Goal: Use online tool/utility: Utilize a website feature to perform a specific function

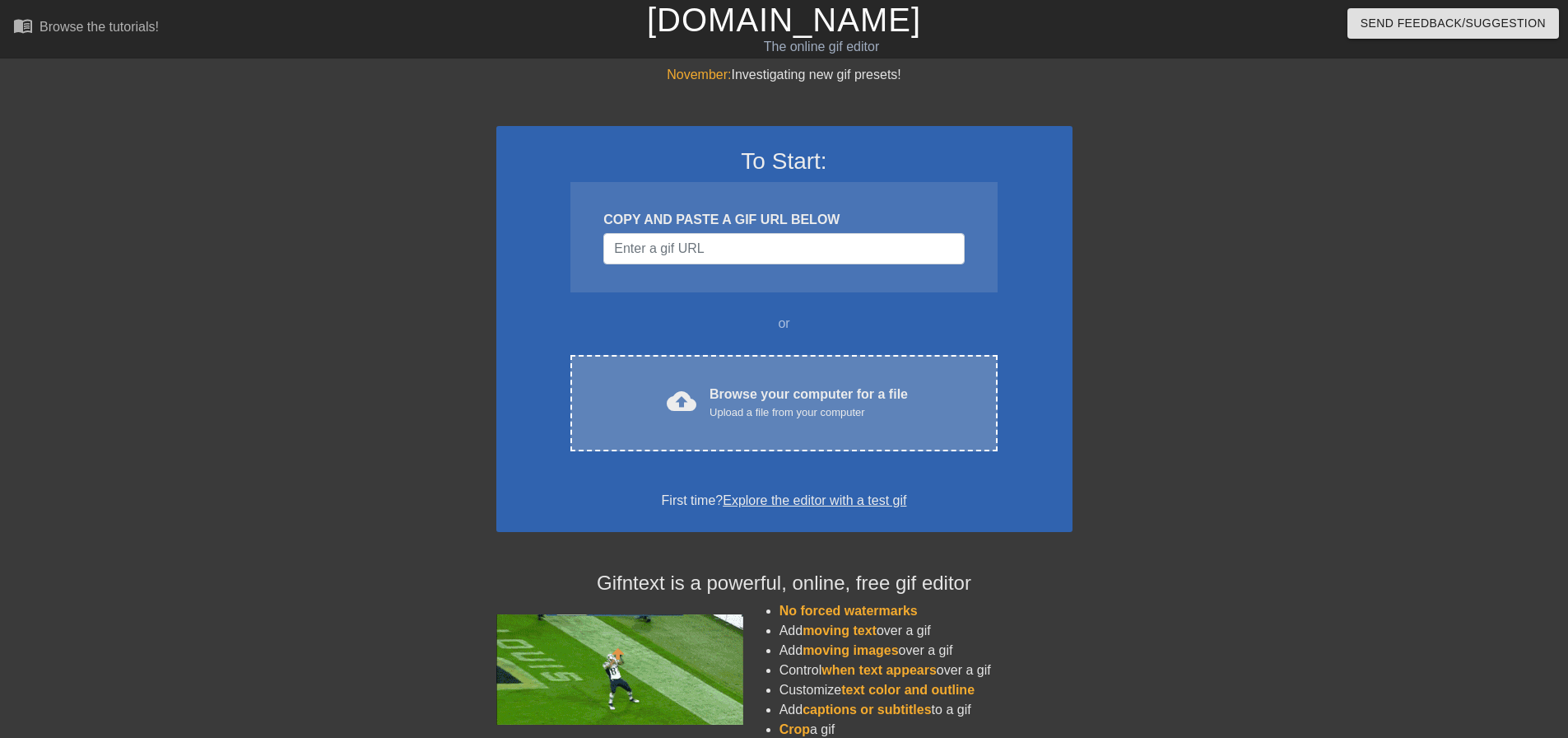
click at [797, 390] on div "Browse your computer for a file Upload a file from your computer" at bounding box center [808, 403] width 198 height 36
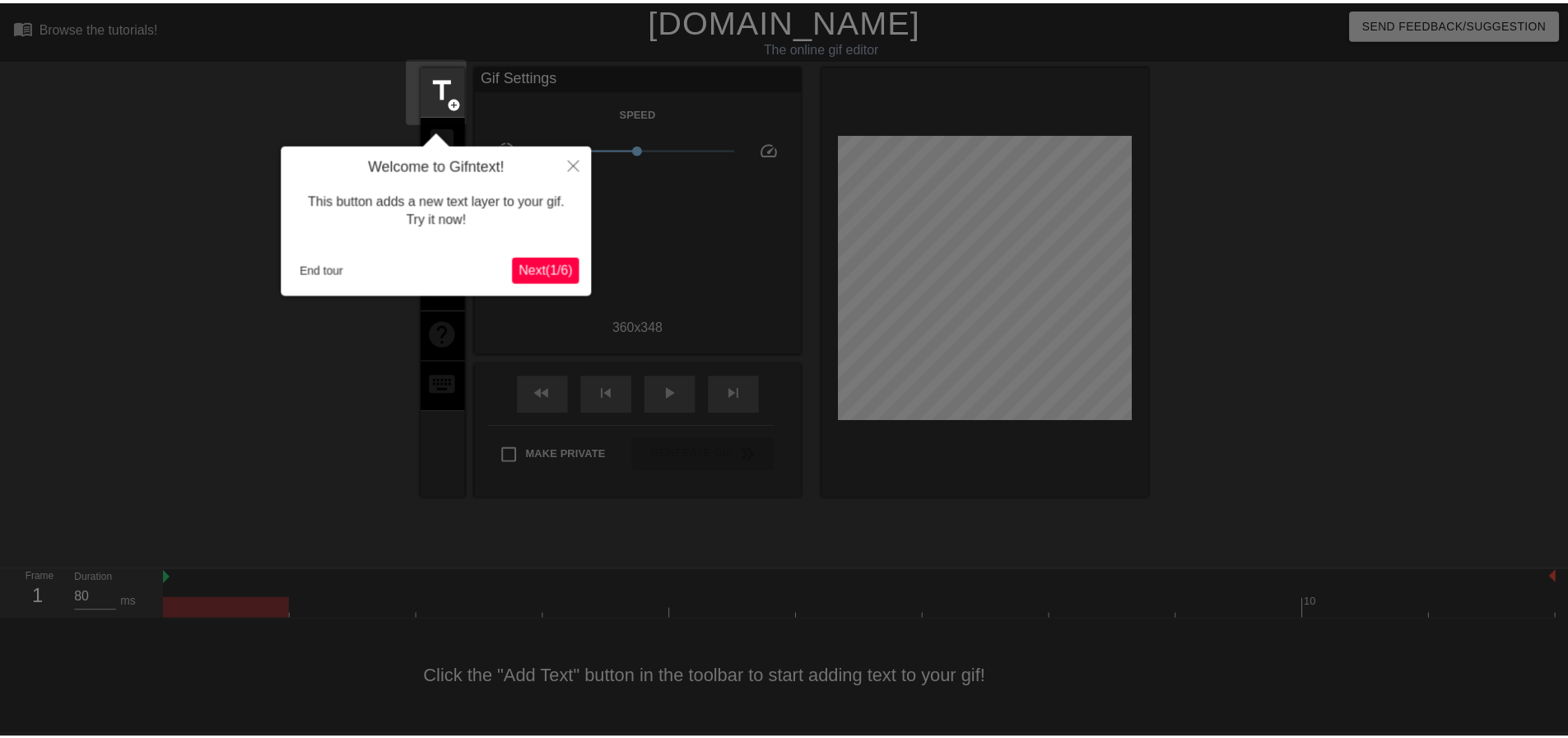
scroll to position [9, 0]
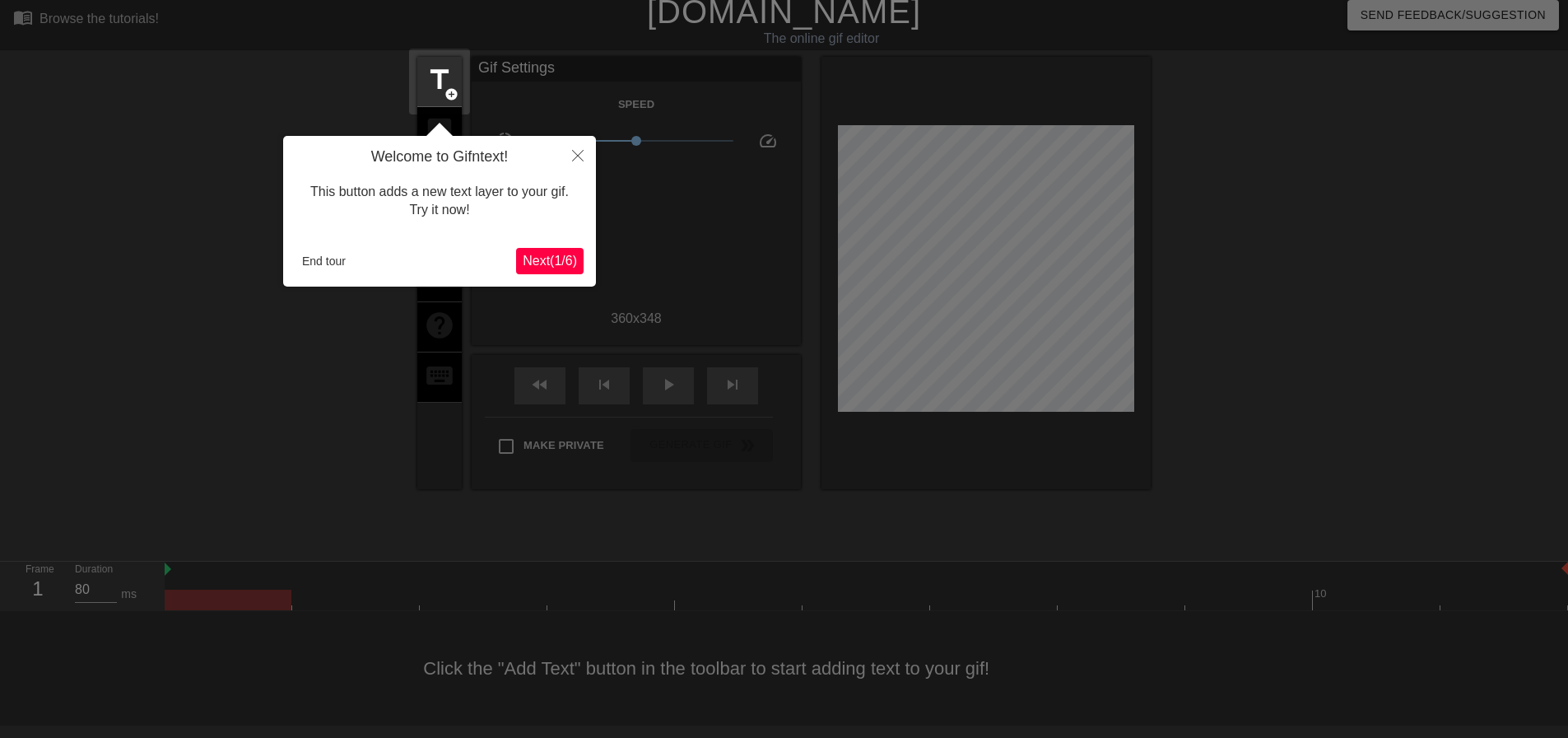
click at [563, 262] on span "Next ( 1 / 6 )" at bounding box center [549, 260] width 55 height 14
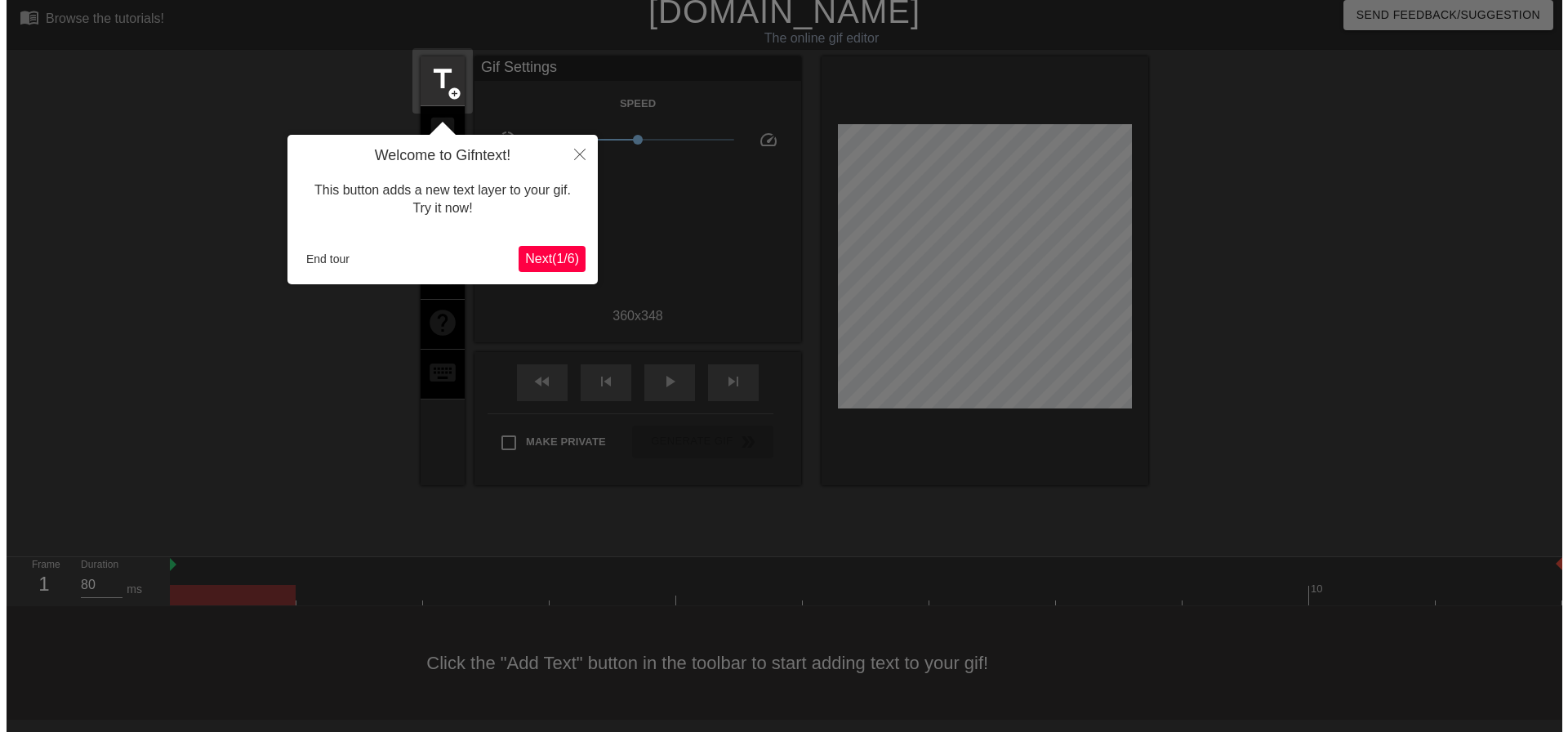
scroll to position [0, 0]
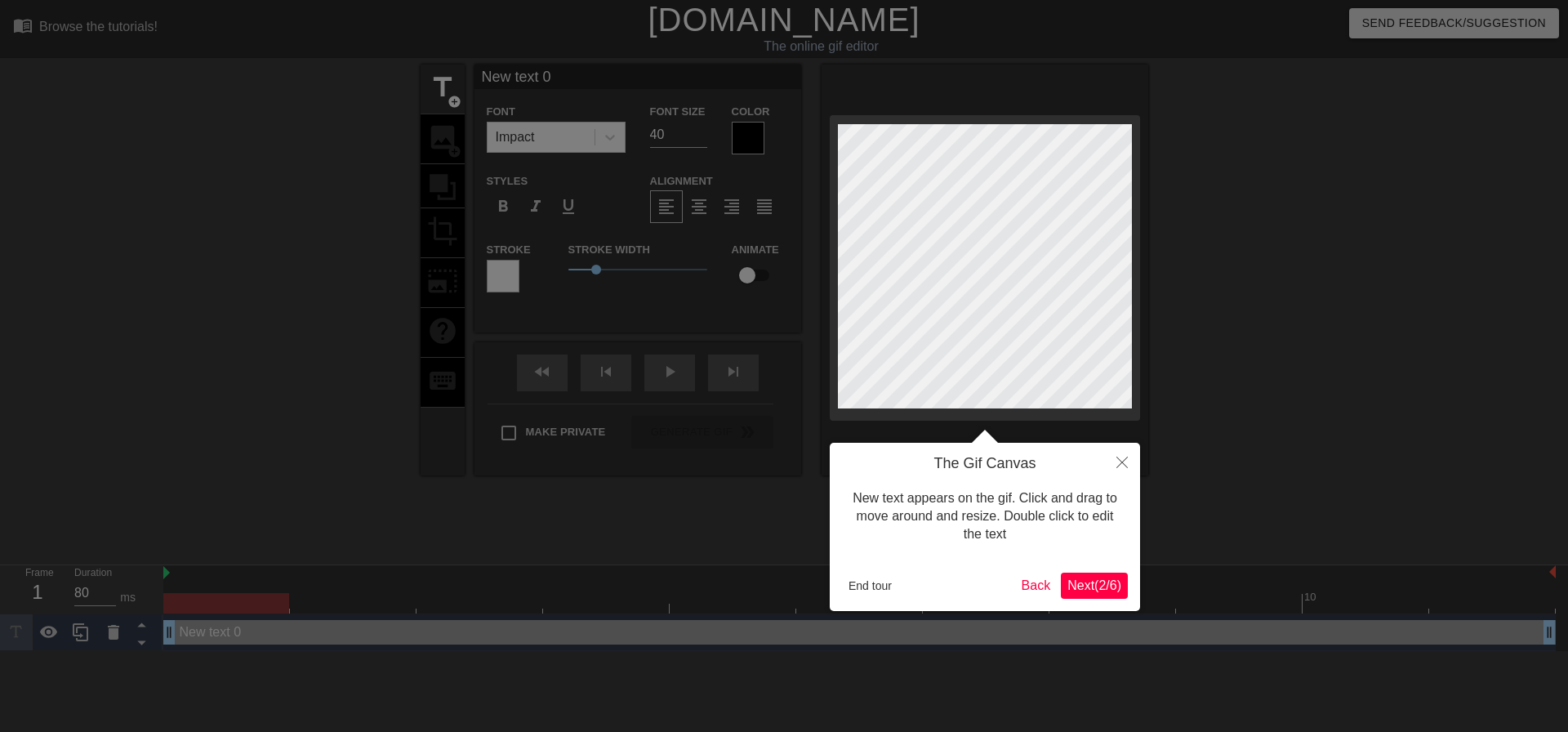
click at [1067, 572] on button "Next ( 2 / 6 )" at bounding box center [1094, 586] width 67 height 27
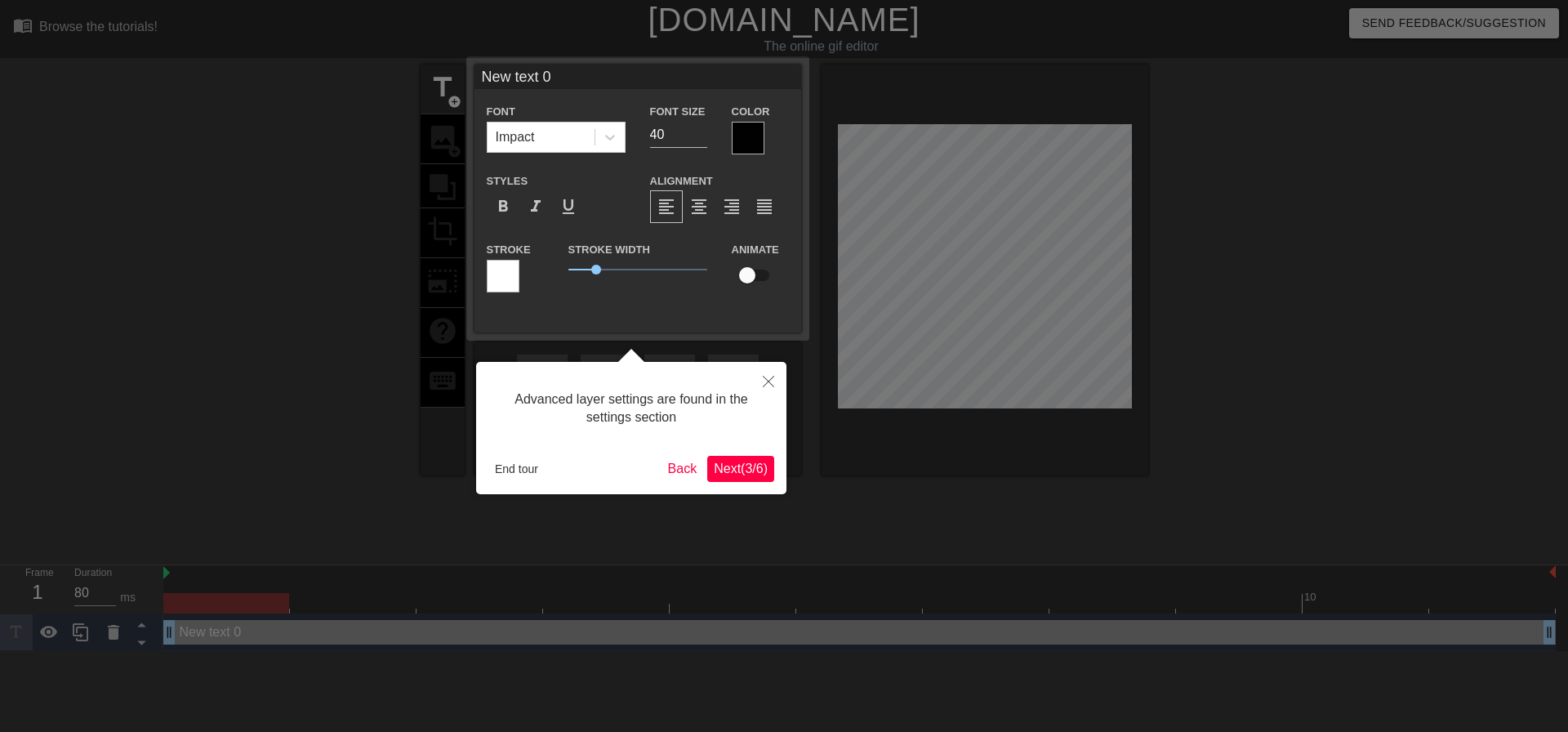
click at [749, 465] on span "Next ( 3 / 6 )" at bounding box center [741, 468] width 54 height 14
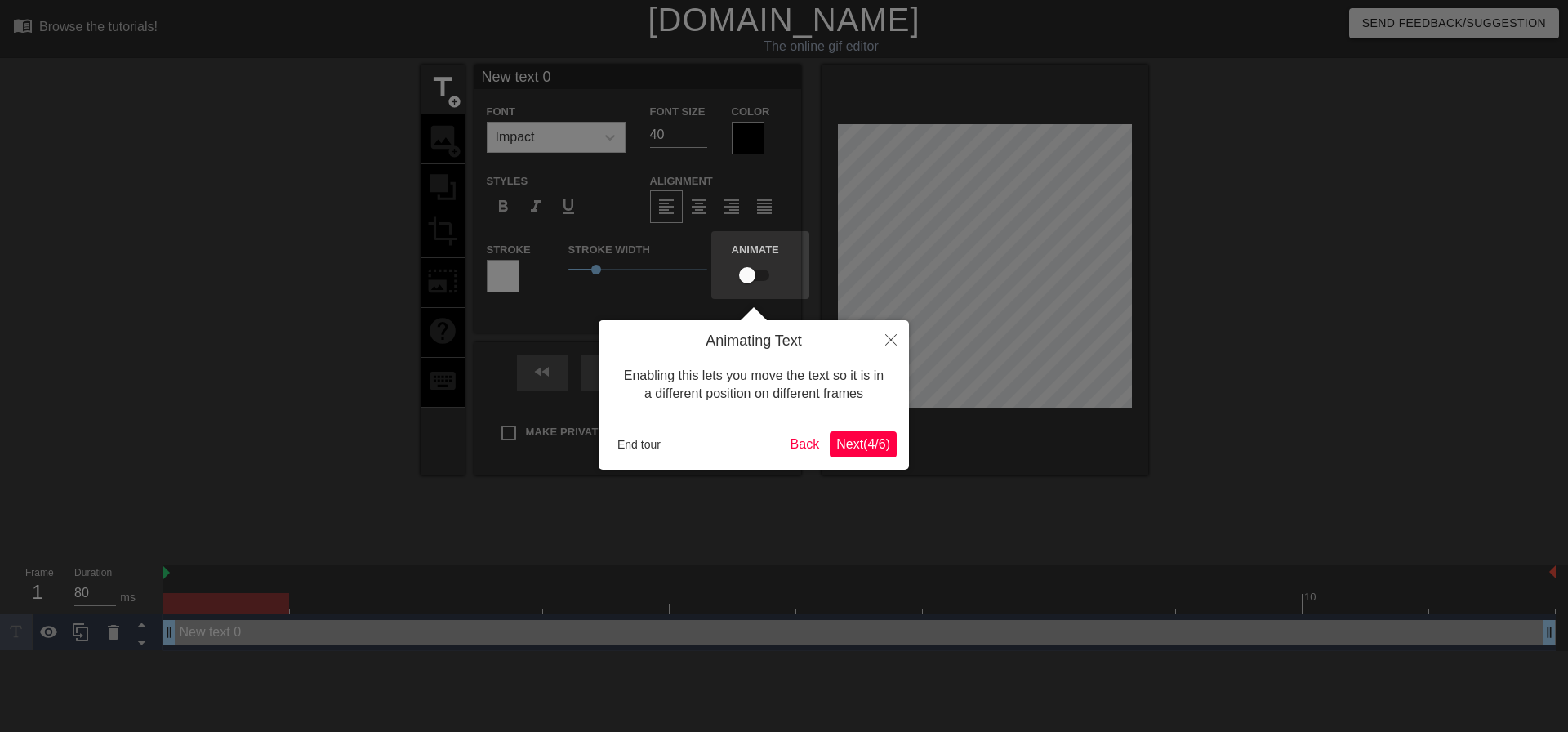
click at [860, 444] on span "Next ( 4 / 6 )" at bounding box center [863, 443] width 54 height 14
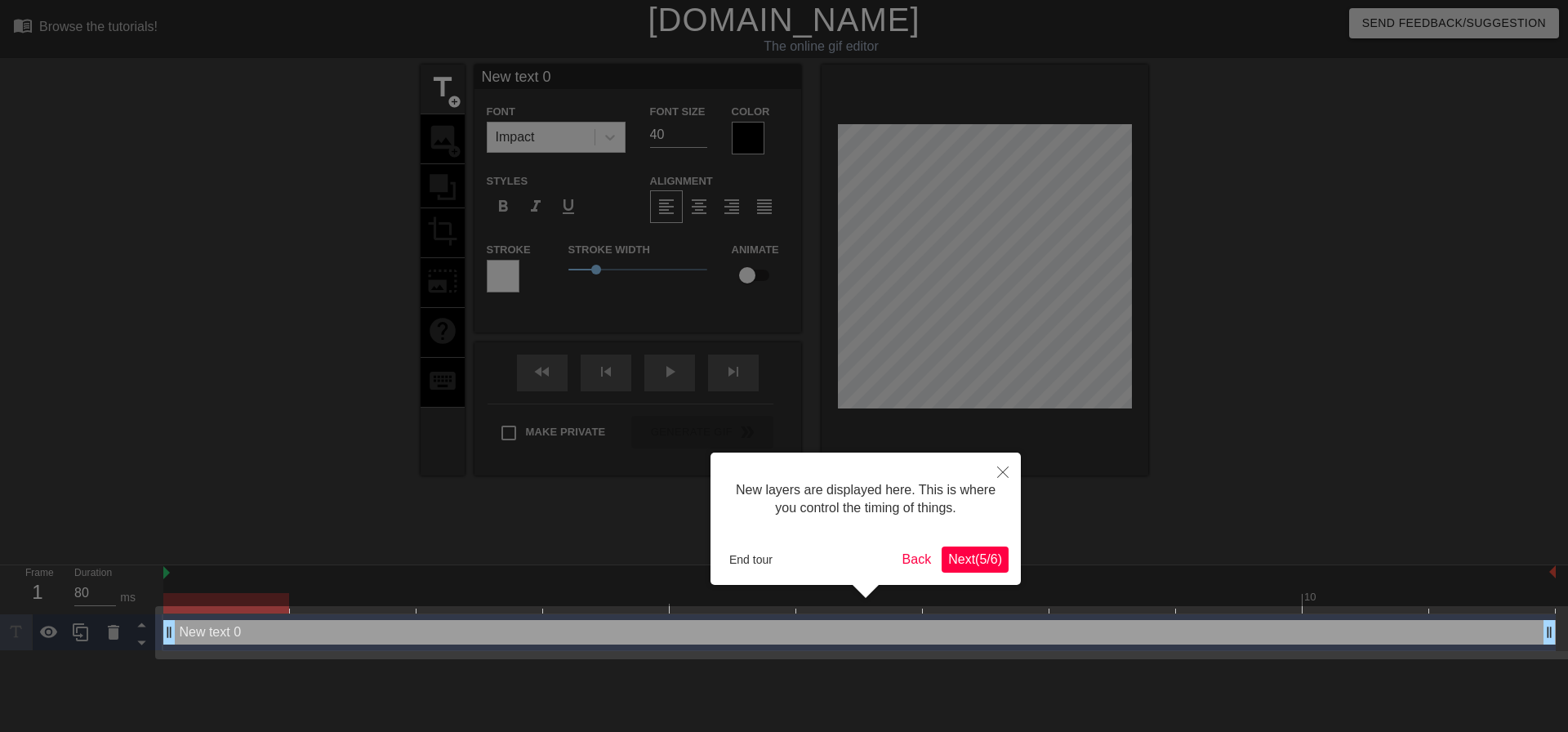
click at [977, 556] on span "Next ( 5 / 6 )" at bounding box center [974, 558] width 54 height 14
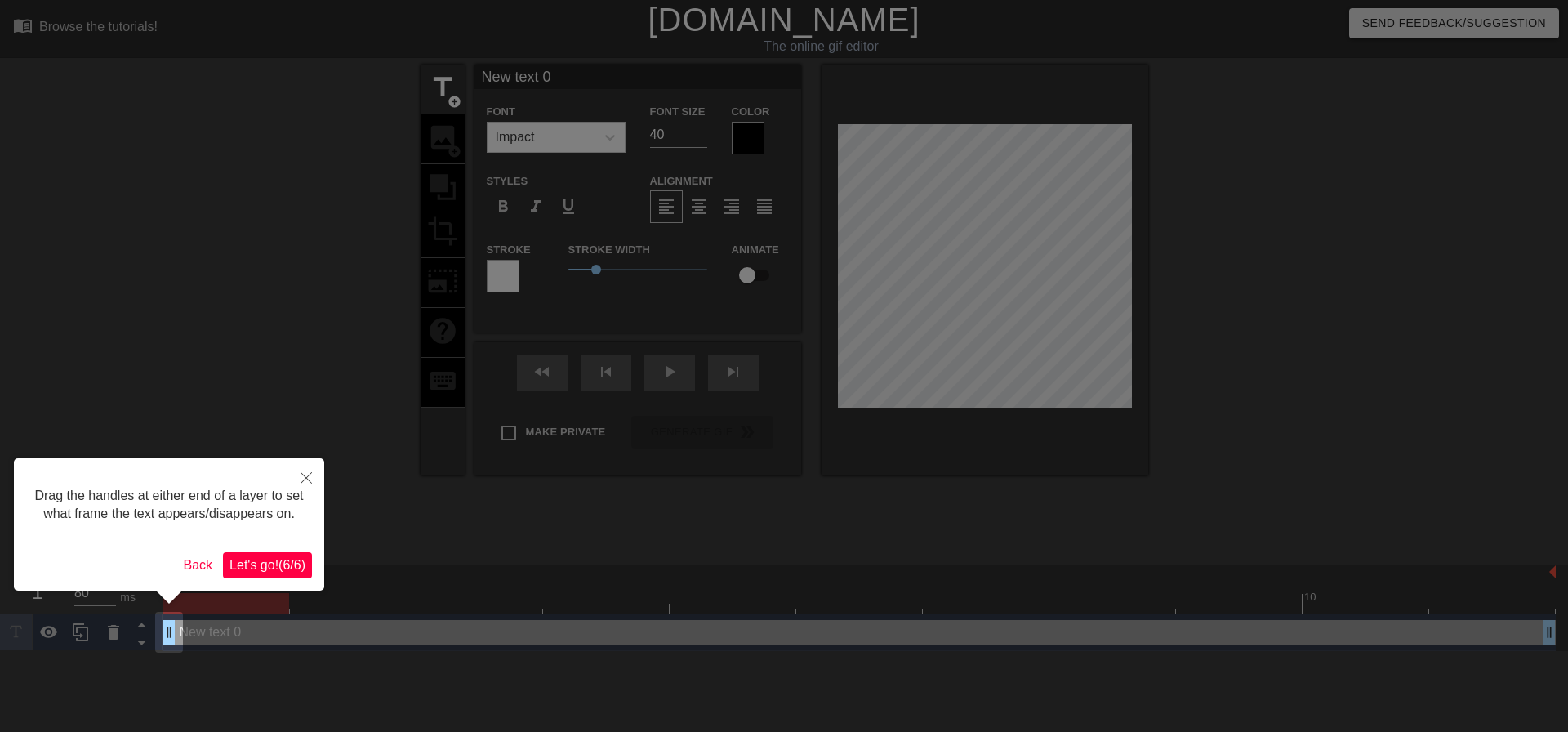
click at [272, 563] on span "Let's go! ( 6 / 6 )" at bounding box center [268, 564] width 76 height 14
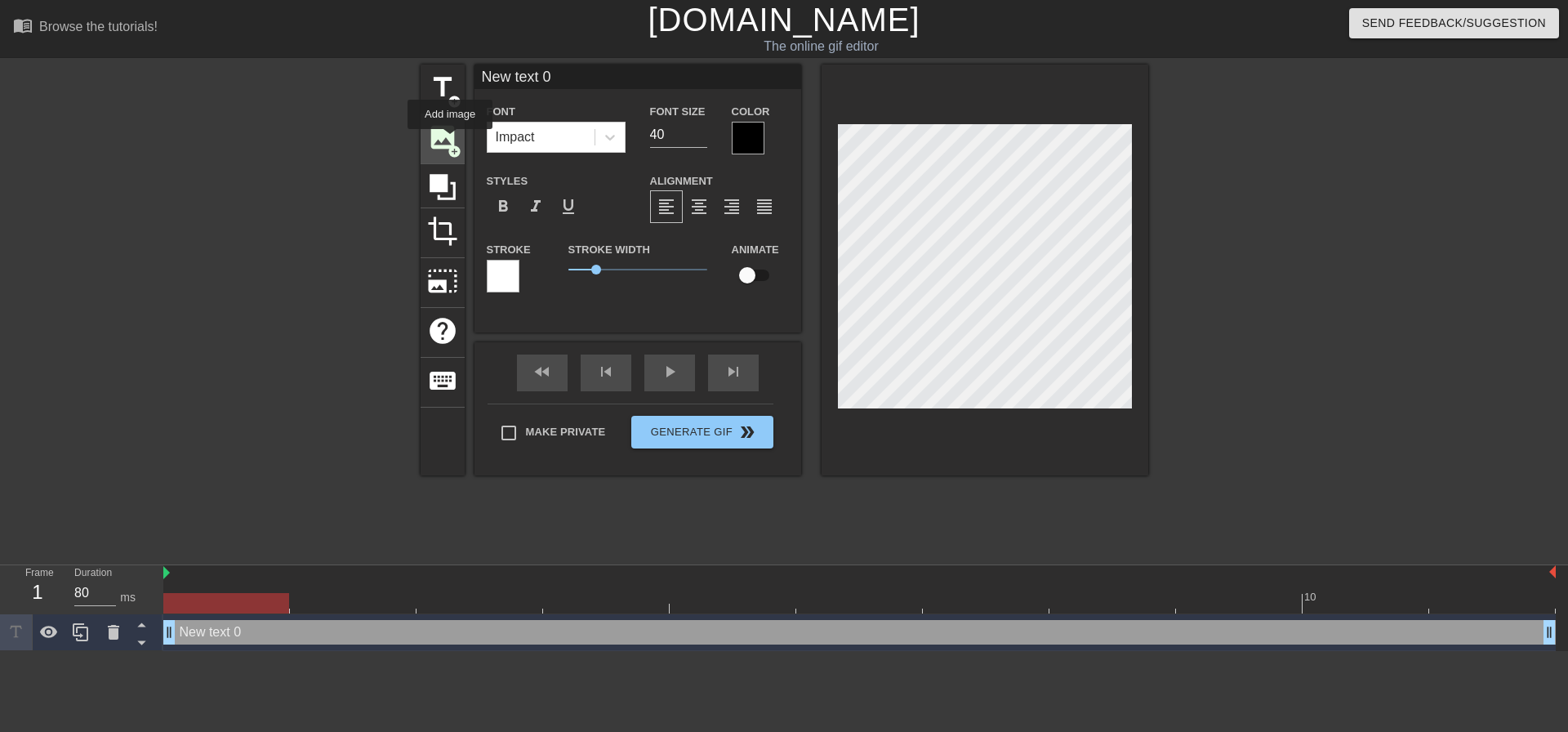
click at [450, 141] on span "image" at bounding box center [443, 137] width 31 height 31
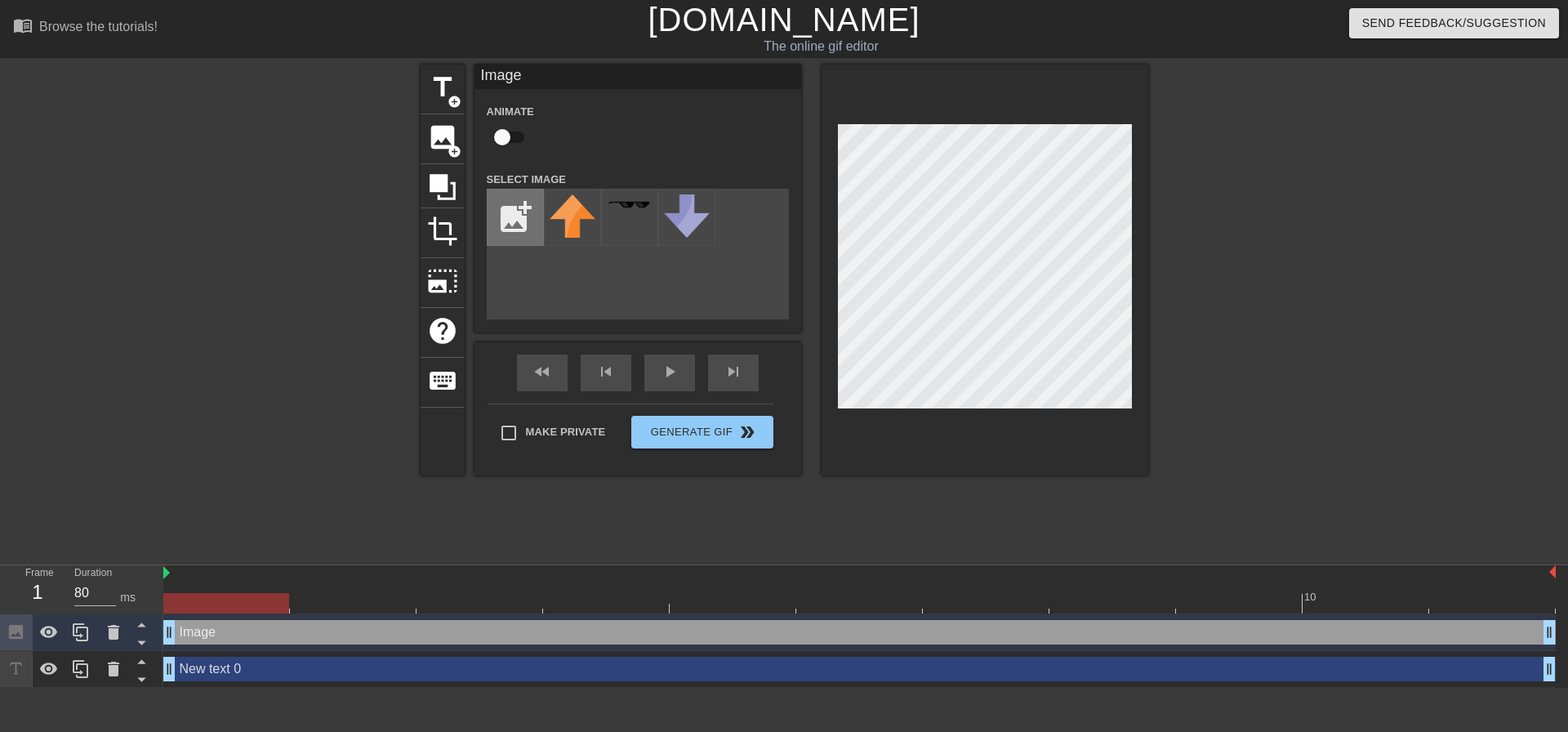
click at [528, 218] on input "file" at bounding box center [515, 217] width 55 height 55
type input "C:\fakepath\Captura de pantalla [DATE] 203752.png"
click at [574, 226] on div at bounding box center [573, 217] width 57 height 57
click at [1135, 393] on div at bounding box center [985, 270] width 327 height 411
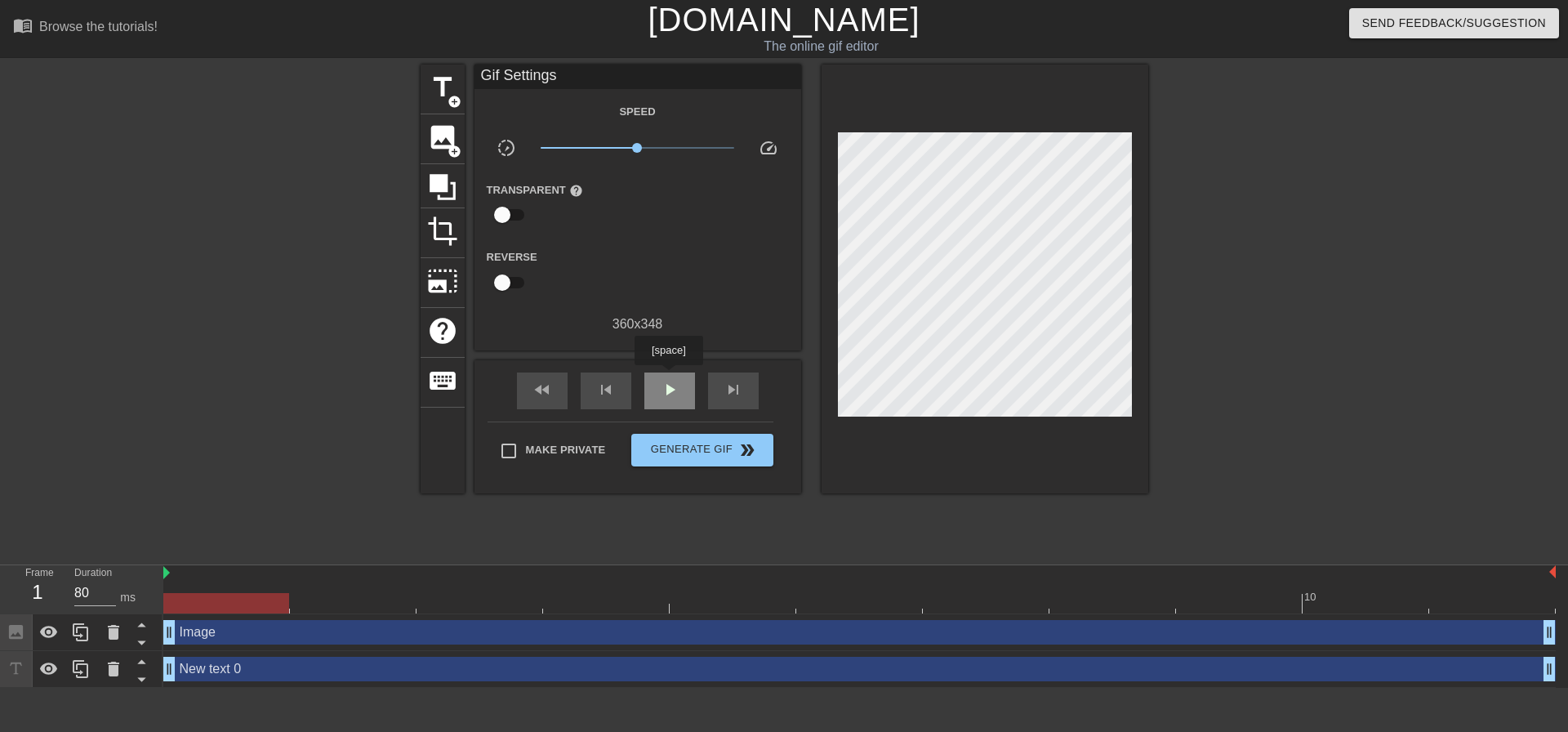
click at [668, 376] on div "play_arrow" at bounding box center [670, 390] width 50 height 37
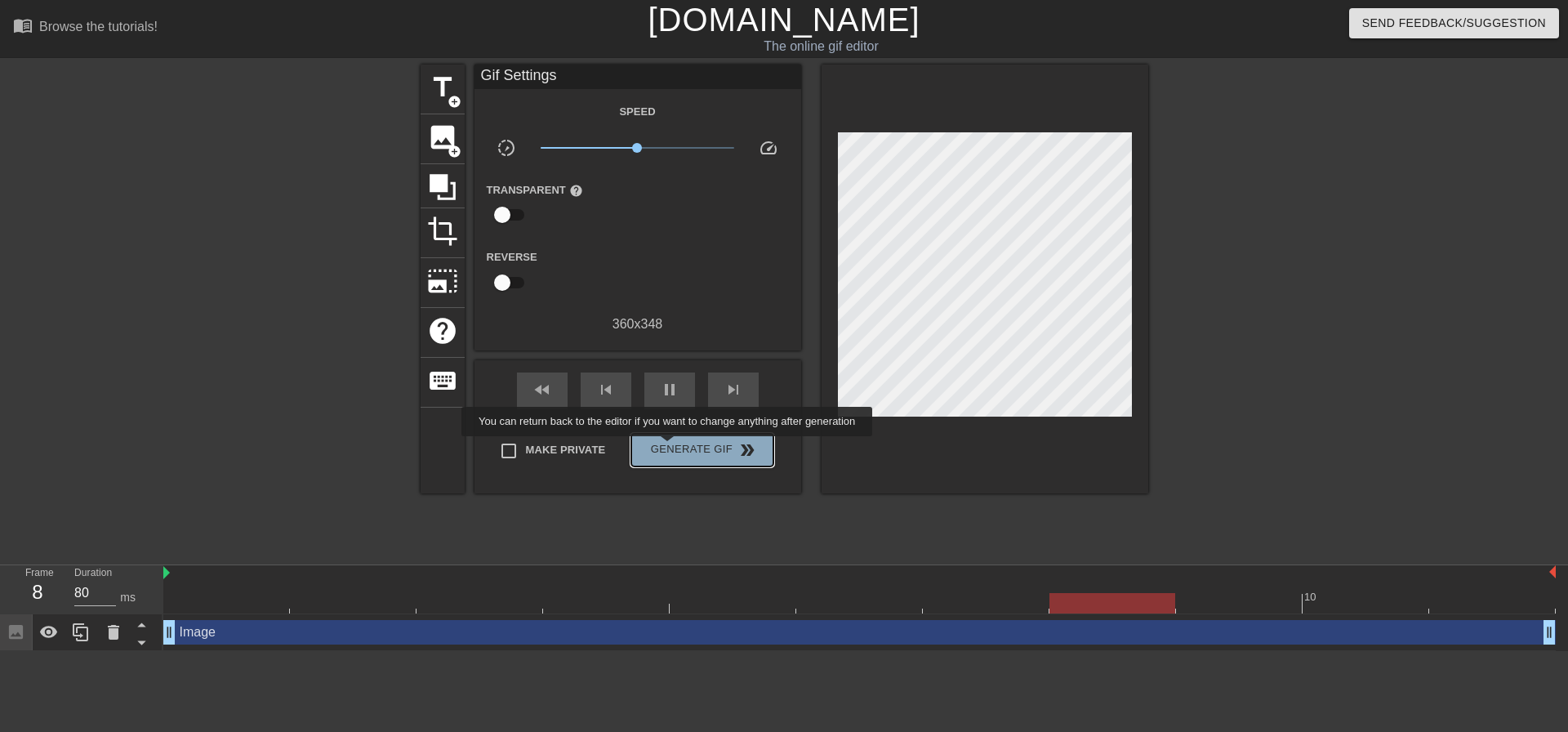
click at [669, 447] on span "Generate Gif double_arrow" at bounding box center [702, 450] width 128 height 20
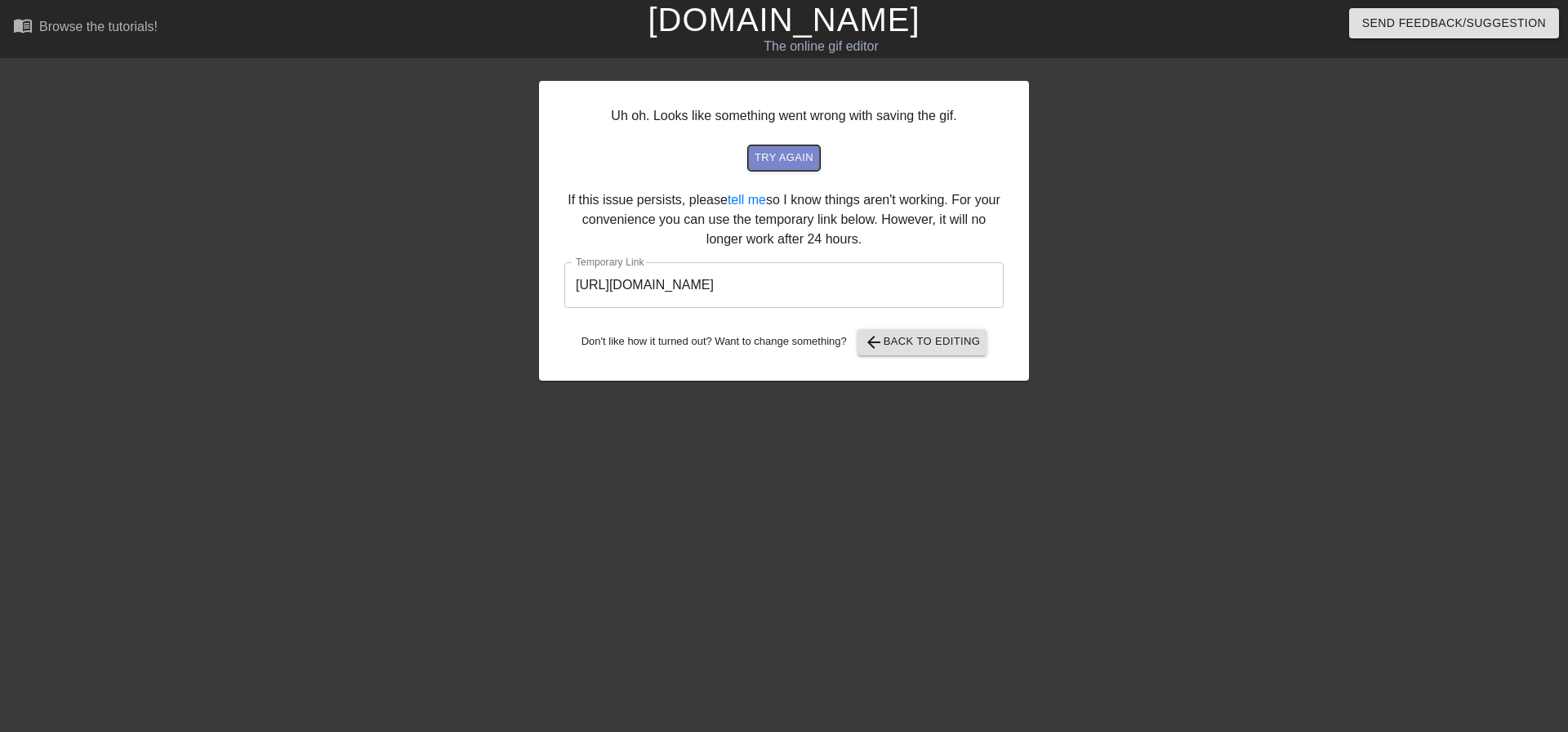
click at [798, 157] on span "try again" at bounding box center [784, 159] width 59 height 19
click at [889, 347] on span "arrow_back Back to Editing" at bounding box center [922, 342] width 117 height 20
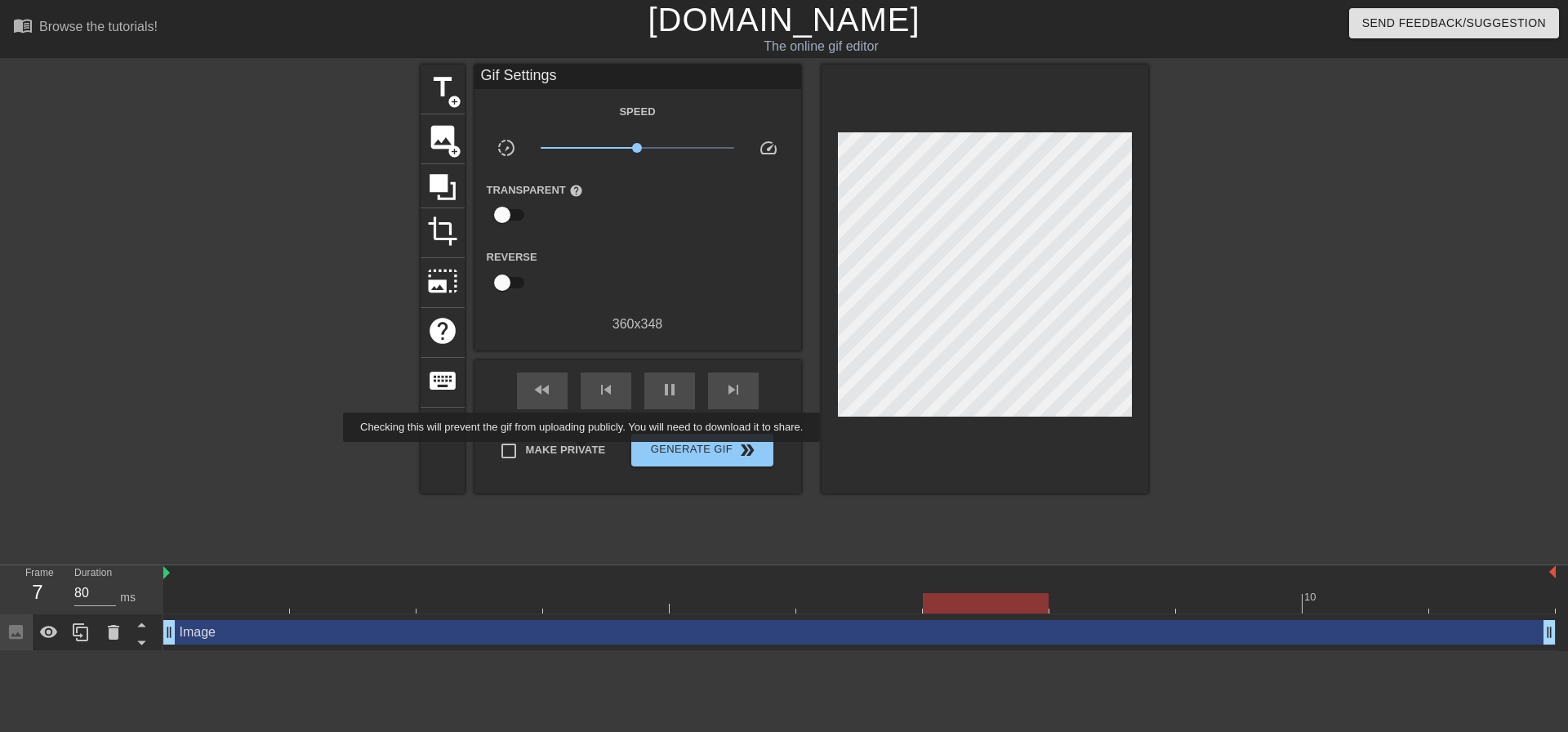
click at [585, 453] on span "Make Private" at bounding box center [566, 449] width 80 height 16
click at [526, 453] on input "Make Private" at bounding box center [509, 451] width 34 height 34
checkbox input "true"
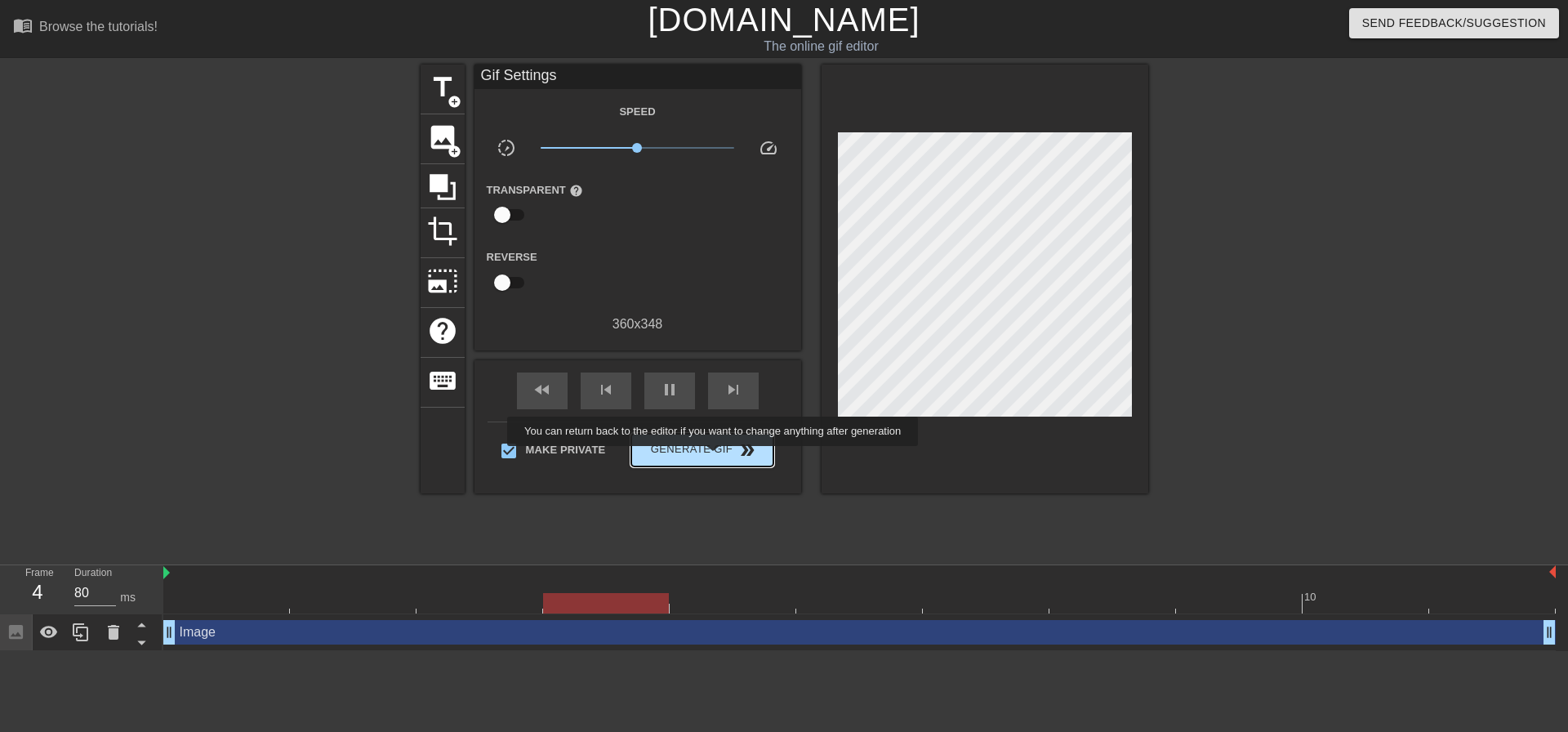
click at [714, 458] on span "Generate Gif double_arrow" at bounding box center [702, 450] width 128 height 20
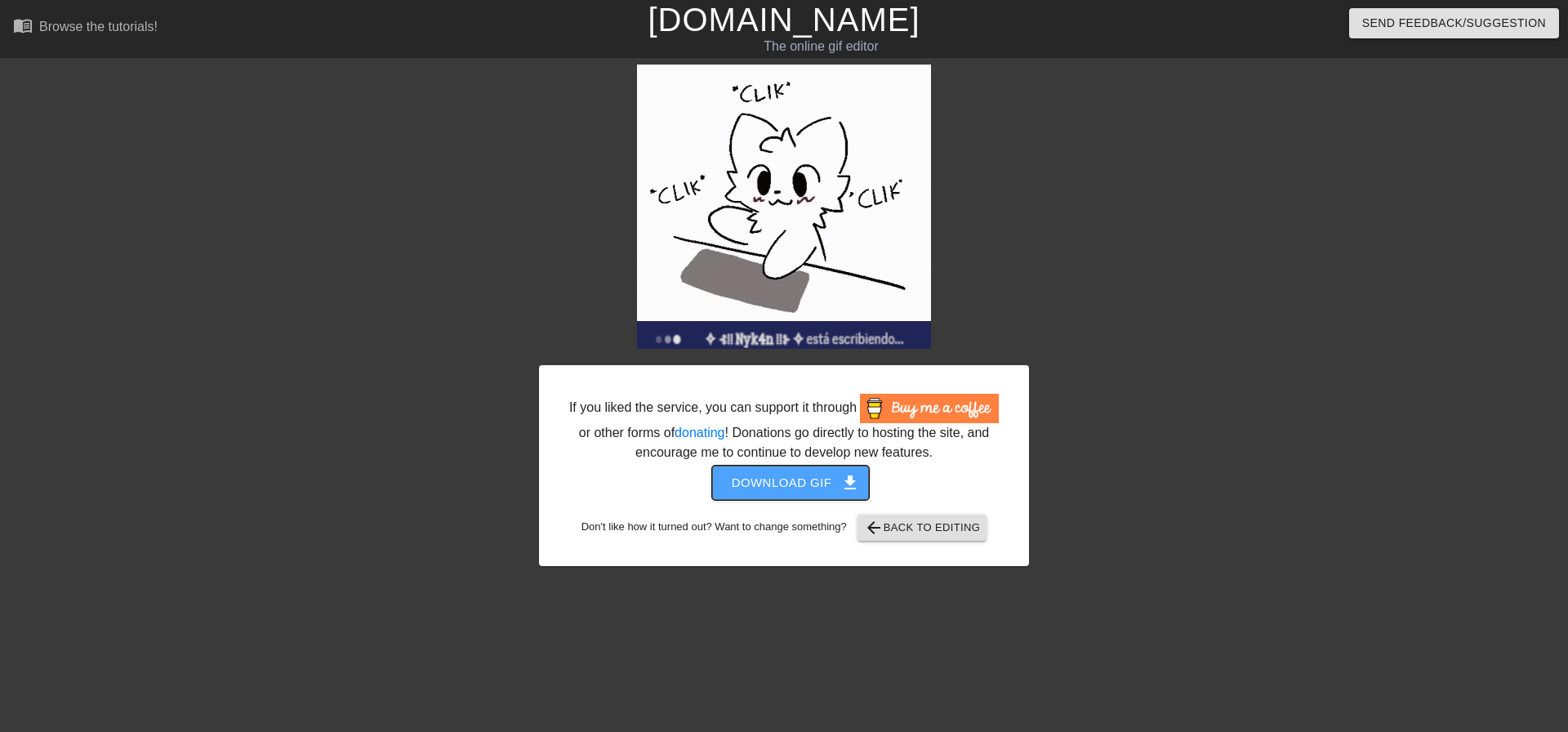
click at [817, 479] on span "Download gif get_app" at bounding box center [791, 482] width 119 height 21
